Goal: Complete application form

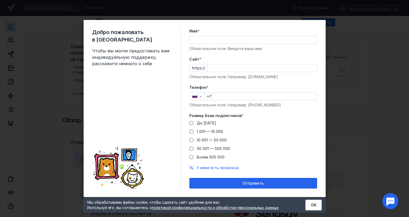
click at [190, 36] on input "Имя *" at bounding box center [252, 39] width 127 height 7
type input "[PERSON_NAME]"
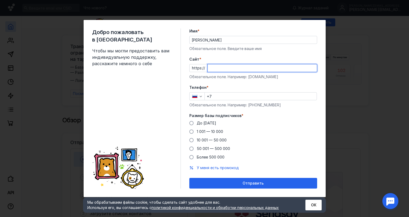
click at [211, 64] on input "Cайт *" at bounding box center [261, 67] width 109 height 7
type input "[DOMAIN_NAME]"
click at [208, 93] on input "+7" at bounding box center [261, 96] width 112 height 7
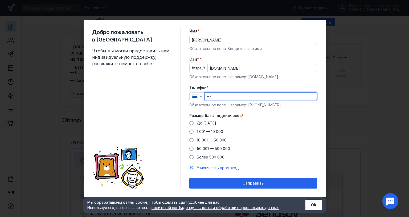
type input "[PHONE_NUMBER]"
click at [197, 121] on span "До [DATE]" at bounding box center [206, 123] width 19 height 5
click at [0, 0] on input "До [DATE]" at bounding box center [0, 0] width 0 height 0
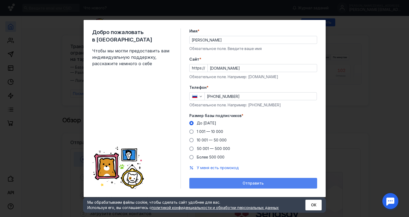
click at [250, 181] on span "Отправить" at bounding box center [252, 183] width 21 height 5
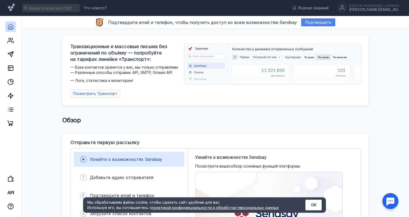
click at [305, 21] on span "Подтвердить" at bounding box center [318, 22] width 26 height 5
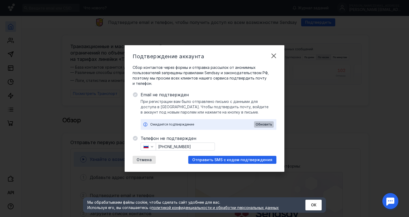
click at [262, 123] on span "Обновить" at bounding box center [263, 125] width 16 height 4
